Goal: Information Seeking & Learning: Learn about a topic

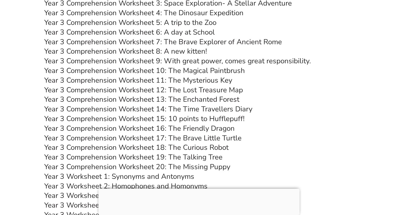
scroll to position [1974, 0]
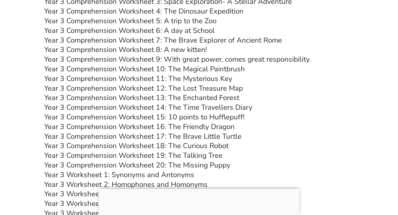
click at [187, 166] on link "Year 3 Comprehension Worksheet 20: The Missing Puppy" at bounding box center [137, 165] width 186 height 10
click at [206, 69] on link "Year 3 Comprehension Worksheet 10: The Magical Paintbrush" at bounding box center [144, 69] width 201 height 10
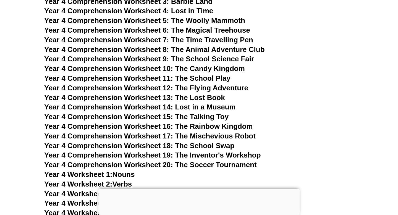
scroll to position [2423, 0]
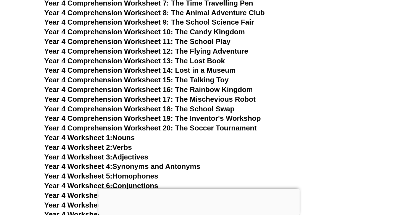
click at [193, 129] on span "Year 4 Comprehension Worksheet 20: The Soccer Tournament" at bounding box center [150, 128] width 213 height 8
click at [208, 109] on span "Year 4 Comprehension Worksheet 18: The School Swap" at bounding box center [139, 109] width 190 height 8
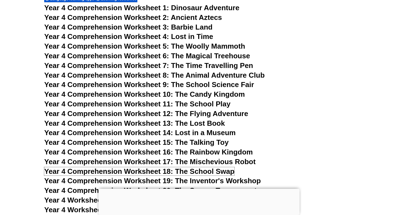
scroll to position [2313, 0]
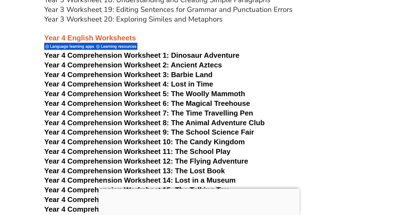
click at [267, 41] on h3 "Year 4 English Worksheets" at bounding box center [199, 33] width 310 height 19
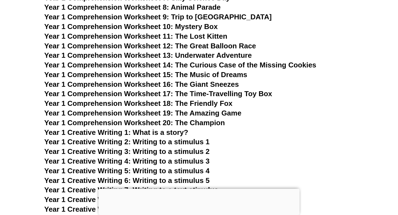
scroll to position [878, 0]
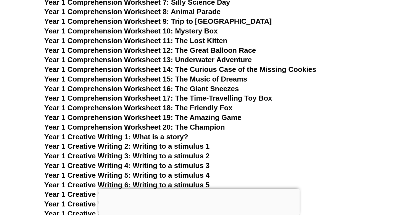
click at [201, 43] on span "Year 1 Comprehension Worksheet 11: The Lost Kitten" at bounding box center [135, 40] width 183 height 8
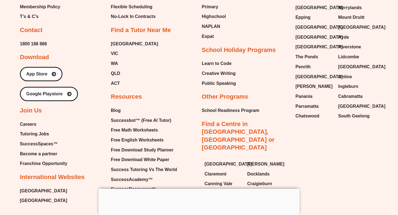
scroll to position [5974, 0]
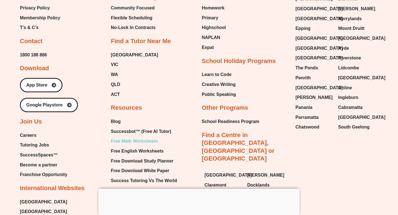
click at [128, 137] on span "Free Math Worksheets" at bounding box center [134, 141] width 47 height 8
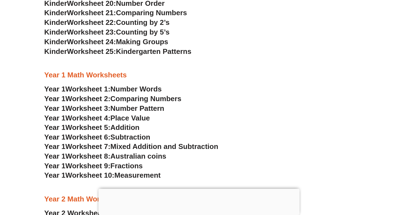
scroll to position [467, 0]
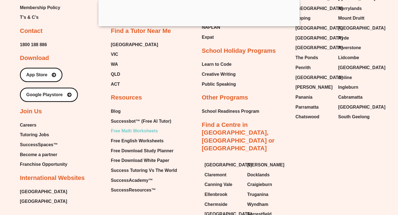
scroll to position [5823, 0]
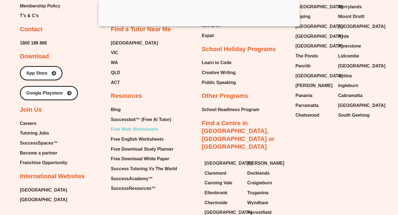
click at [124, 125] on span "Free Math Worksheets" at bounding box center [134, 129] width 47 height 8
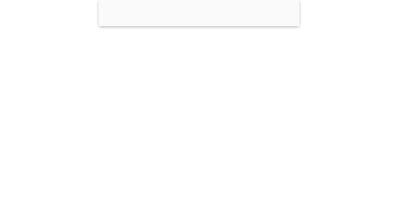
scroll to position [5083, 0]
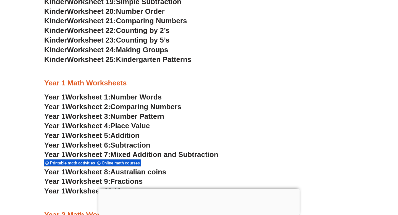
scroll to position [473, 0]
